Goal: Information Seeking & Learning: Learn about a topic

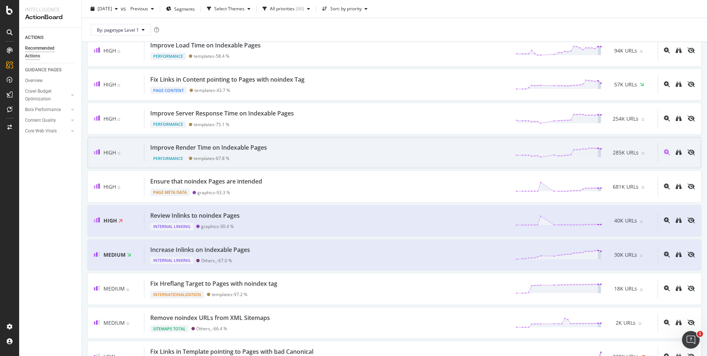
scroll to position [84, 0]
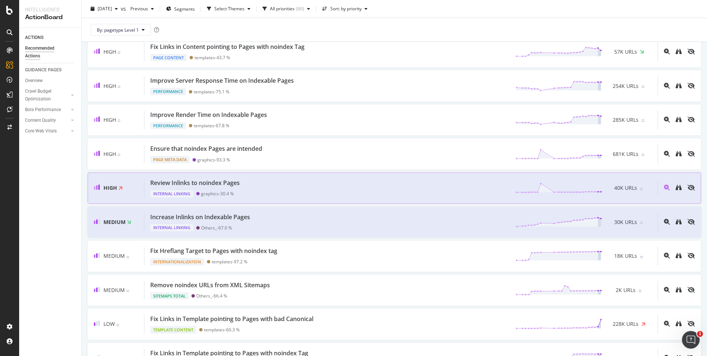
click at [245, 186] on div "Review Inlinks to noindex Pages Internal Linking graphics - 30.4 % 40K URLs" at bounding box center [400, 188] width 513 height 19
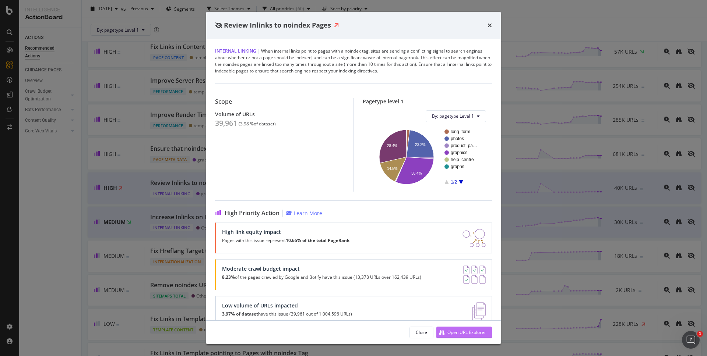
click at [457, 336] on div "Open URL Explorer" at bounding box center [466, 332] width 39 height 6
click at [491, 24] on icon "times" at bounding box center [489, 25] width 4 height 6
